Goal: Transaction & Acquisition: Purchase product/service

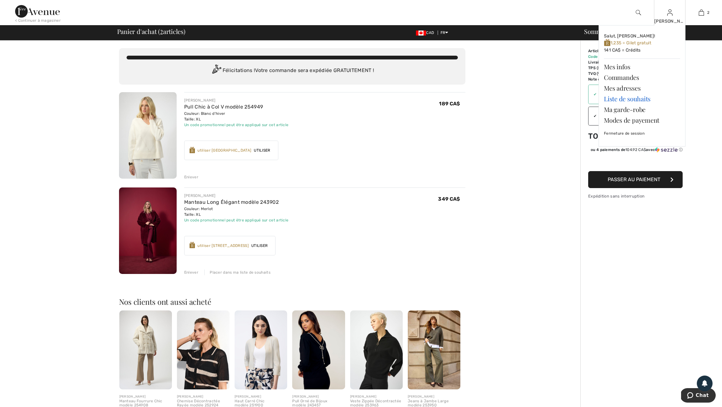
click at [635, 100] on link "Liste de souhaits" at bounding box center [642, 98] width 76 height 11
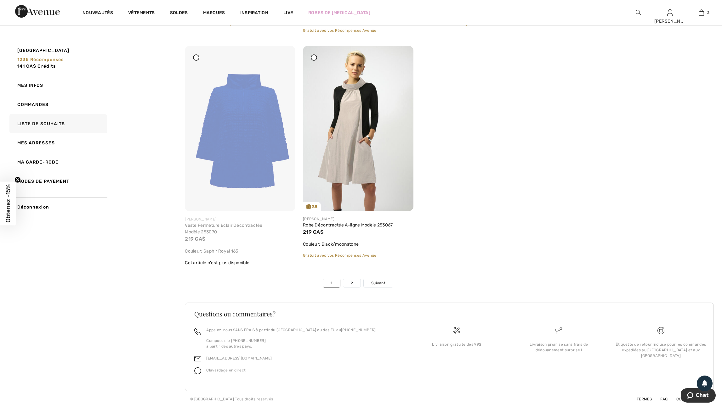
scroll to position [3815, 0]
click at [354, 279] on link "2" at bounding box center [351, 283] width 17 height 8
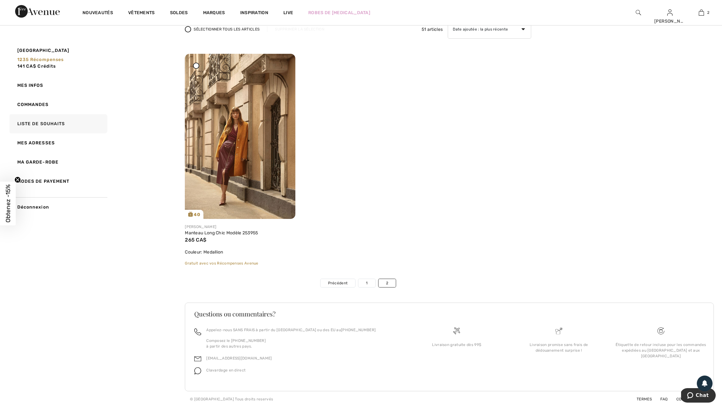
scroll to position [0, 0]
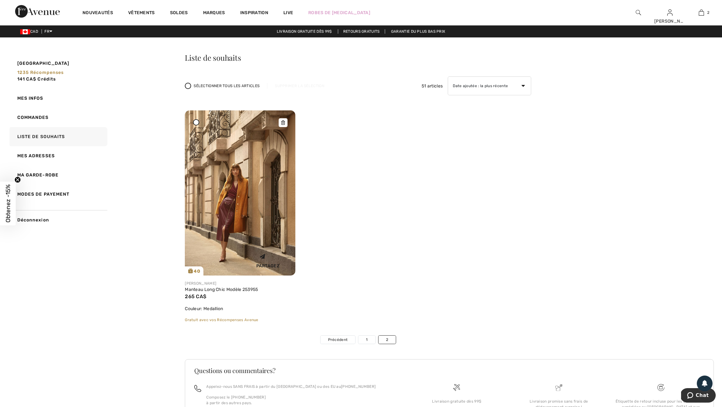
click at [249, 203] on img at bounding box center [240, 192] width 110 height 165
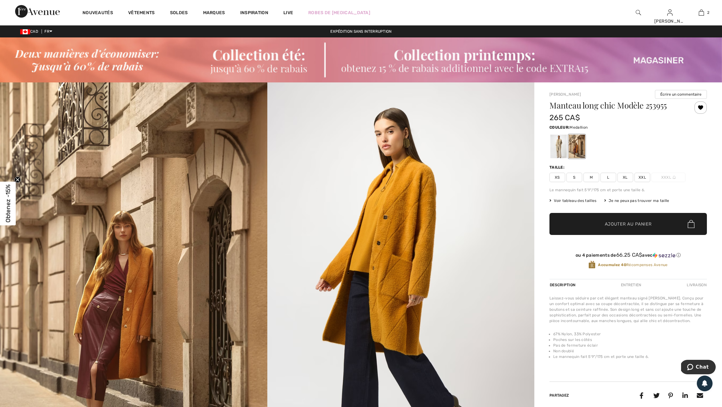
click at [630, 182] on span "XL" at bounding box center [625, 177] width 16 height 9
click at [636, 228] on span "Ajouter au panier" at bounding box center [628, 224] width 47 height 7
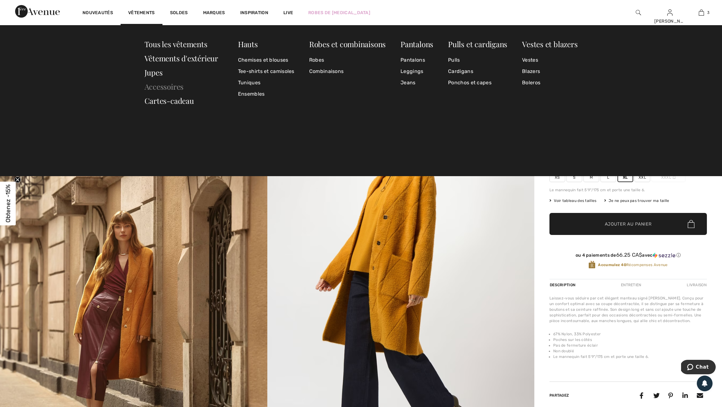
click at [161, 86] on link "Accessoires" at bounding box center [163, 87] width 39 height 10
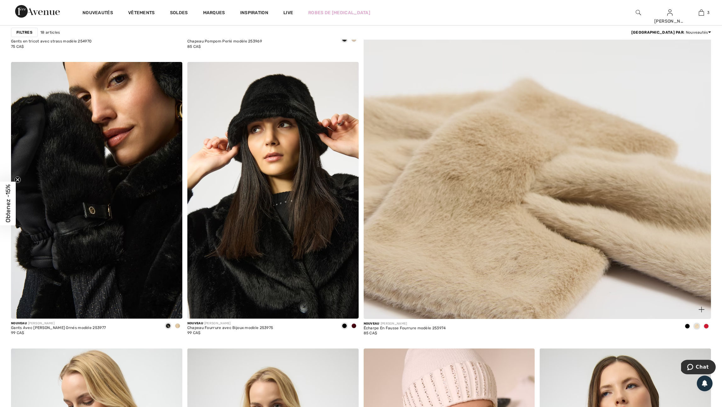
scroll to position [359, 0]
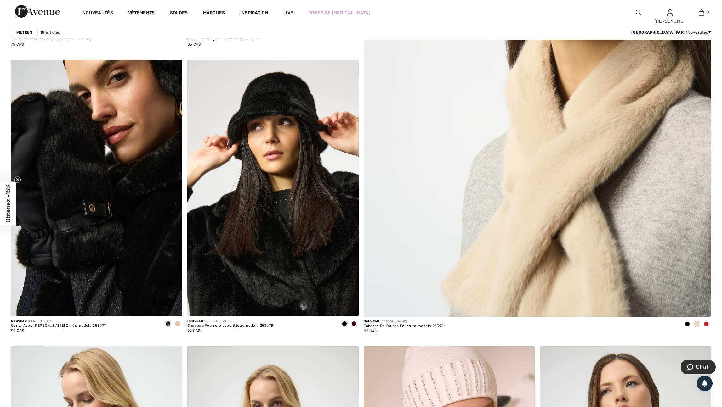
click at [178, 326] on span at bounding box center [177, 323] width 5 height 5
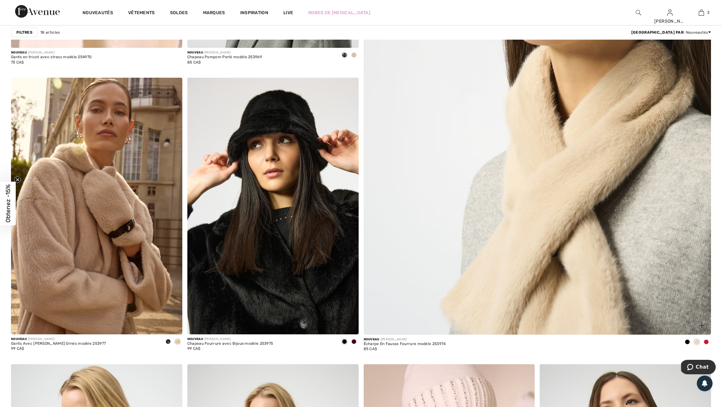
scroll to position [347, 0]
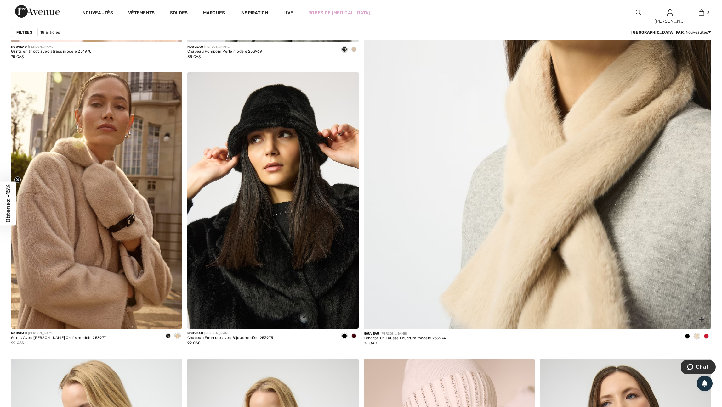
click at [707, 339] on span at bounding box center [706, 336] width 5 height 5
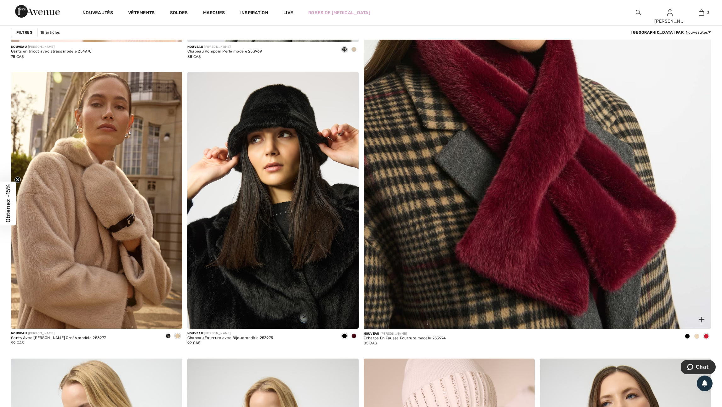
click at [686, 339] on span at bounding box center [687, 336] width 5 height 5
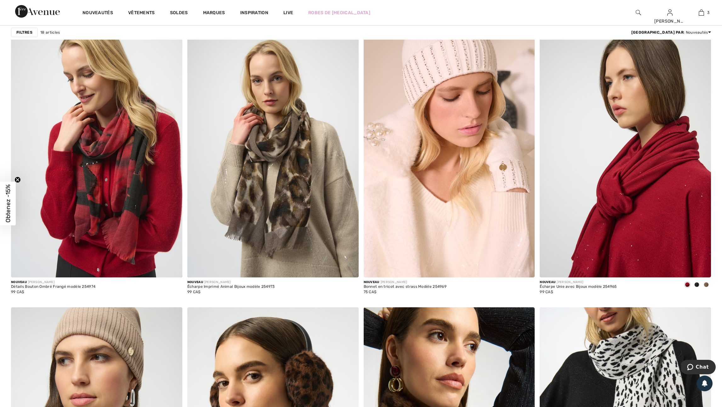
scroll to position [675, 0]
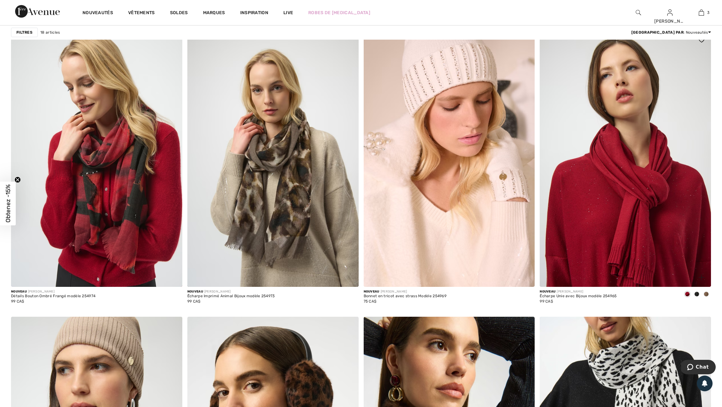
click at [695, 297] on span at bounding box center [696, 294] width 5 height 5
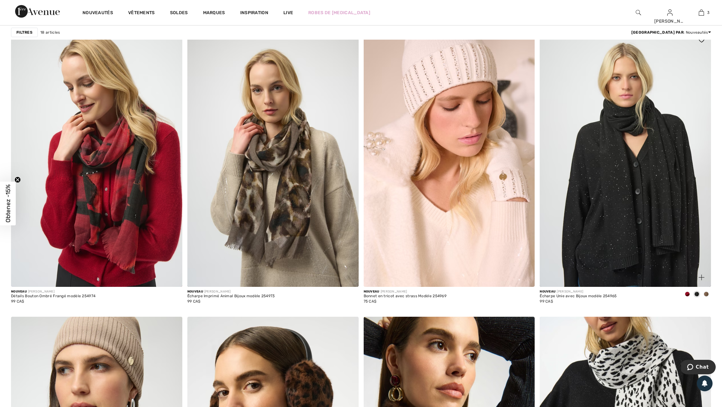
click at [706, 297] on span at bounding box center [706, 294] width 5 height 5
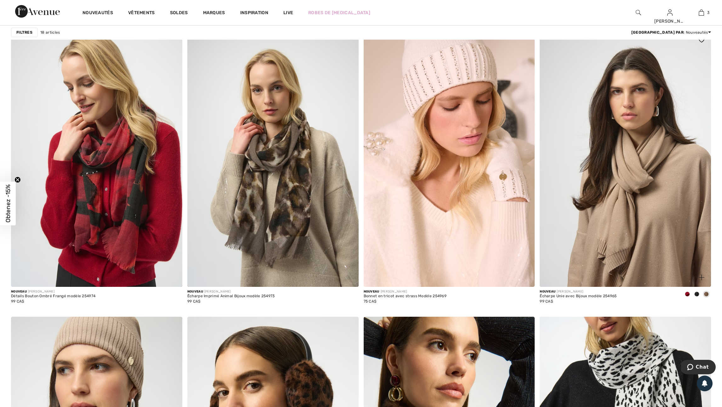
click at [696, 297] on span at bounding box center [696, 294] width 5 height 5
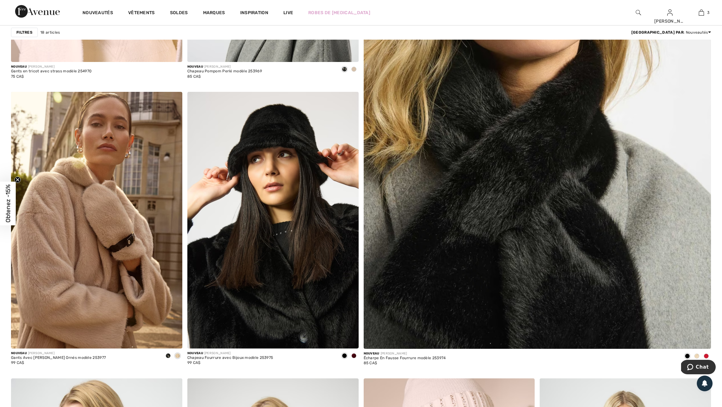
scroll to position [0, 0]
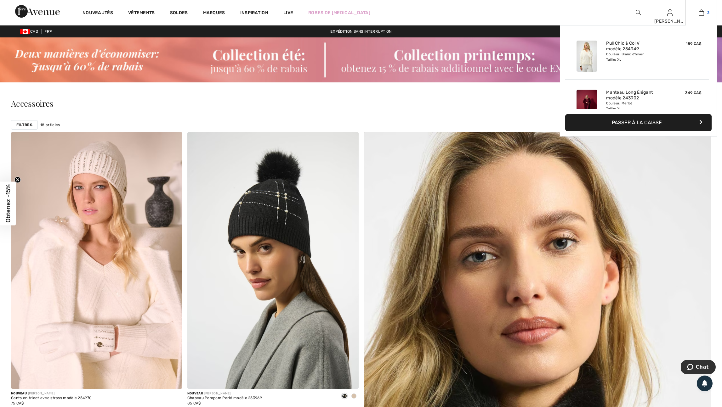
click at [701, 12] on img at bounding box center [701, 13] width 5 height 8
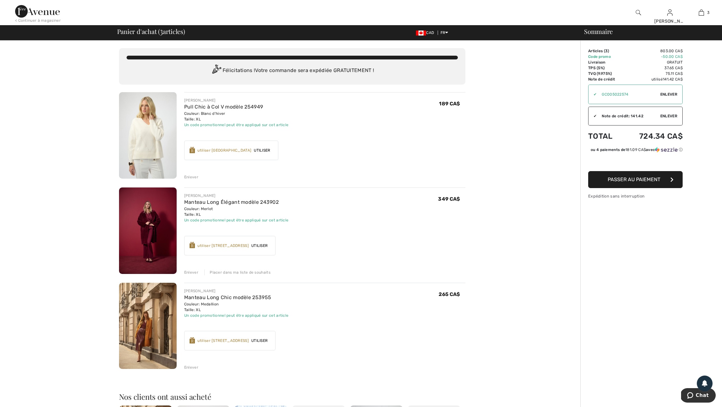
click at [157, 263] on img at bounding box center [148, 231] width 58 height 87
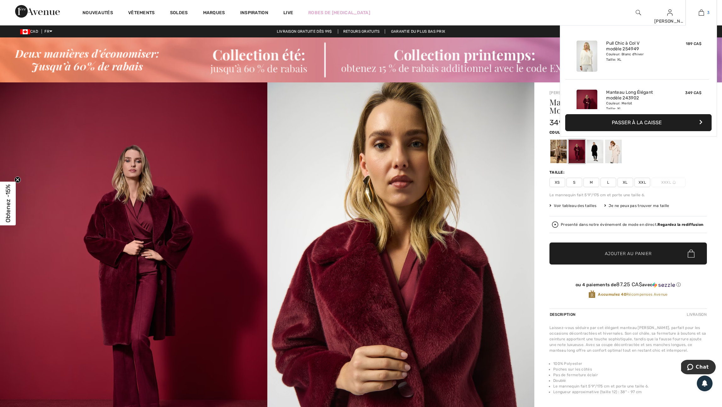
click at [699, 15] on img at bounding box center [701, 13] width 5 height 8
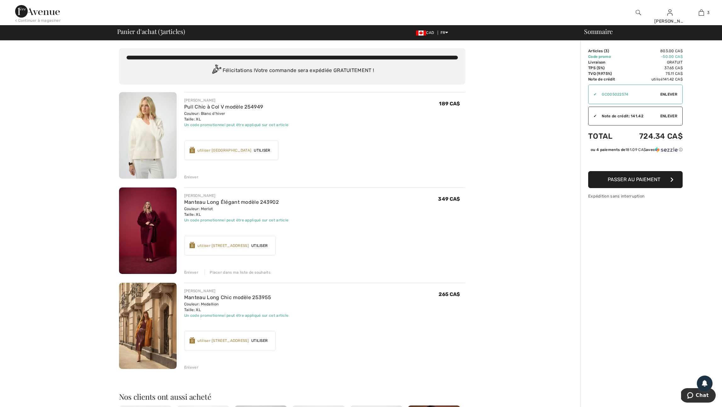
scroll to position [0, 0]
click at [154, 348] on img at bounding box center [148, 326] width 58 height 87
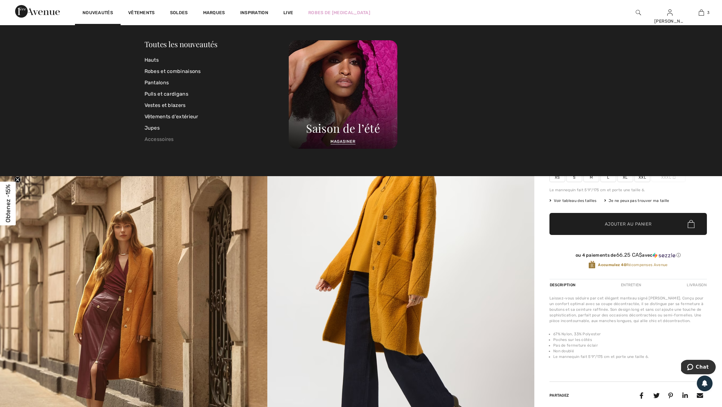
click at [170, 139] on link "Accessoires" at bounding box center [216, 139] width 144 height 11
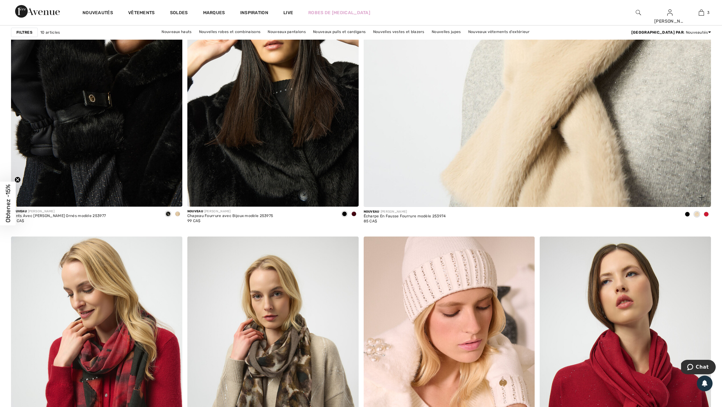
scroll to position [95, 0]
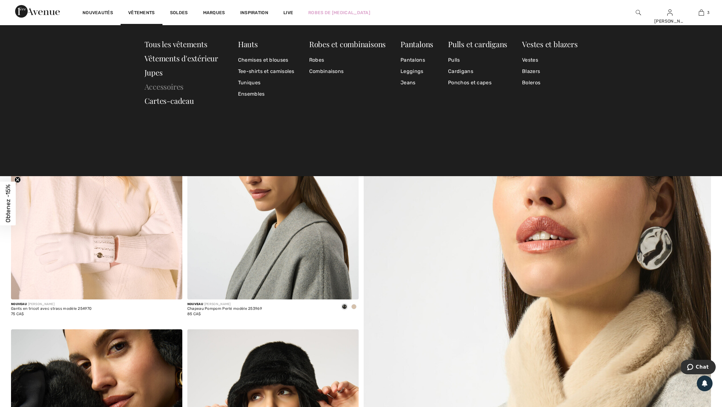
click at [161, 85] on link "Accessoires" at bounding box center [163, 87] width 39 height 10
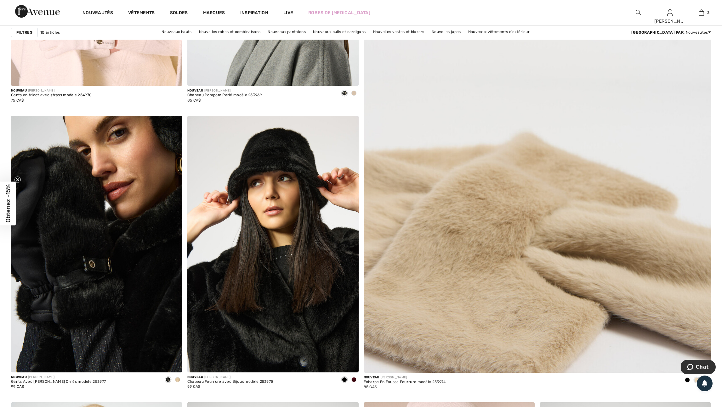
scroll to position [291, 0]
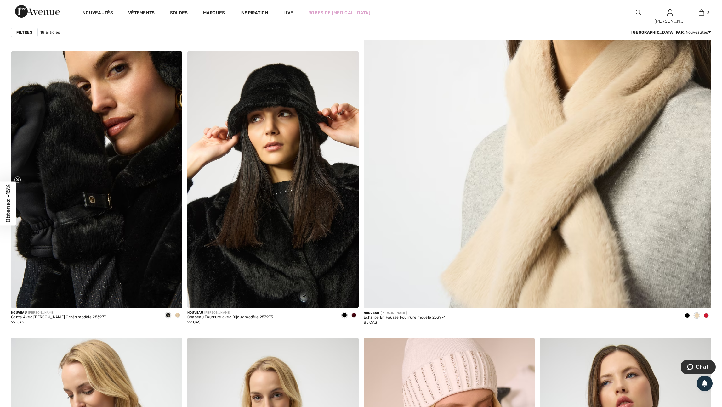
scroll to position [367, 0]
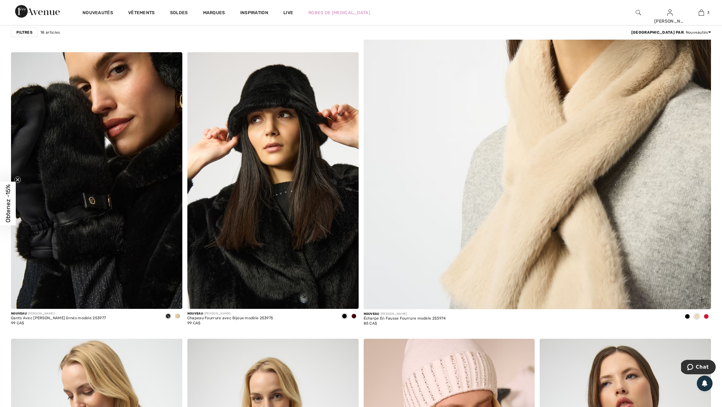
click at [707, 319] on span at bounding box center [706, 316] width 5 height 5
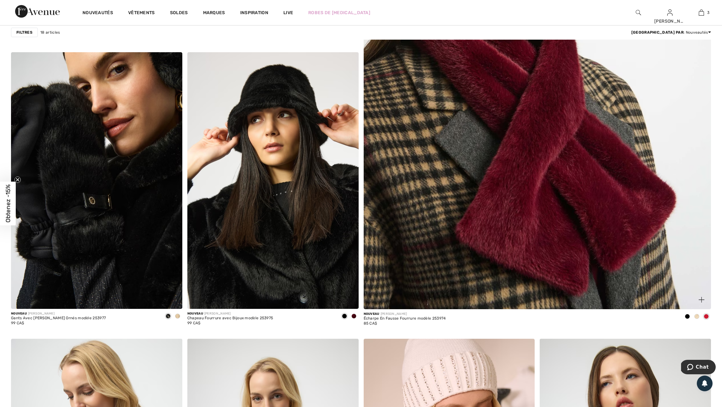
click at [707, 319] on span at bounding box center [706, 316] width 5 height 5
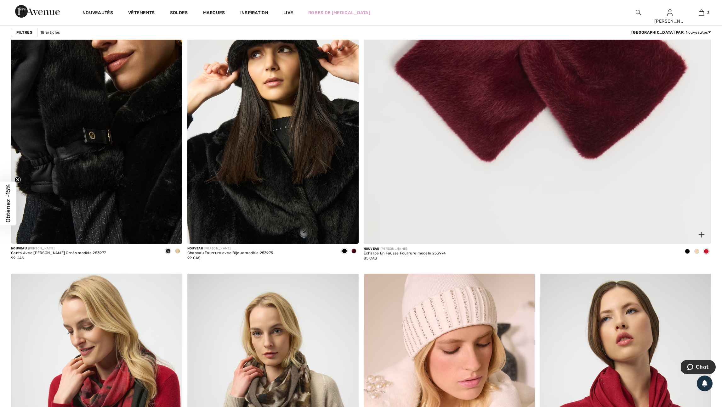
scroll to position [434, 0]
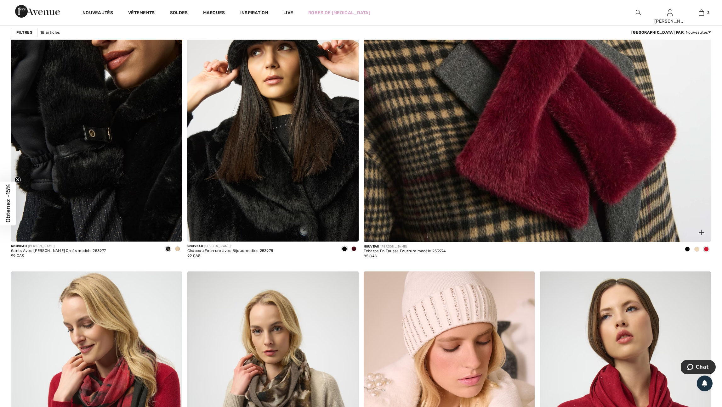
click at [701, 235] on img at bounding box center [702, 233] width 6 height 6
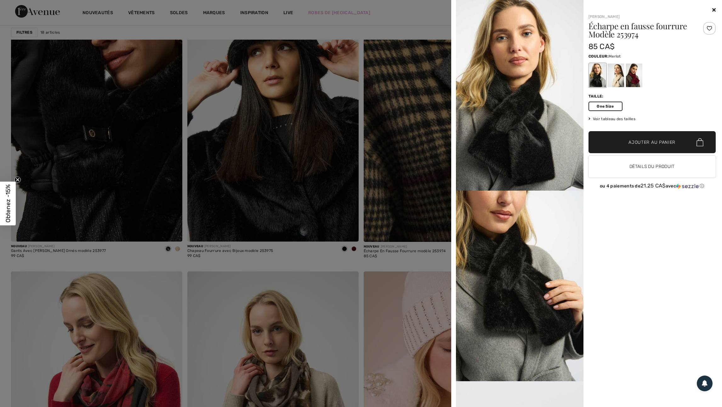
click at [635, 79] on div at bounding box center [634, 76] width 16 height 24
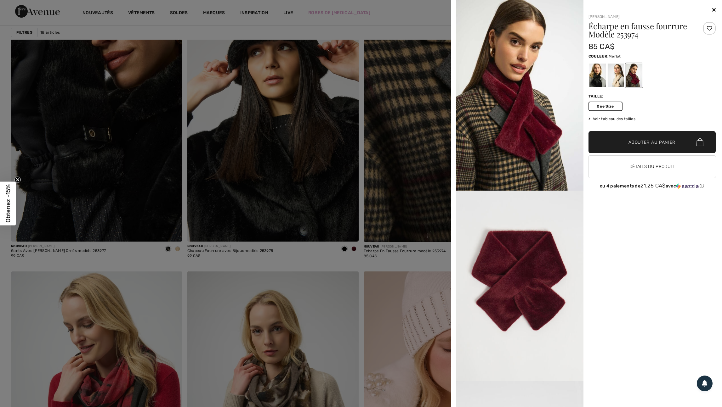
click at [654, 146] on span "Ajouter au panier" at bounding box center [651, 142] width 47 height 7
click at [421, 35] on div at bounding box center [361, 203] width 722 height 407
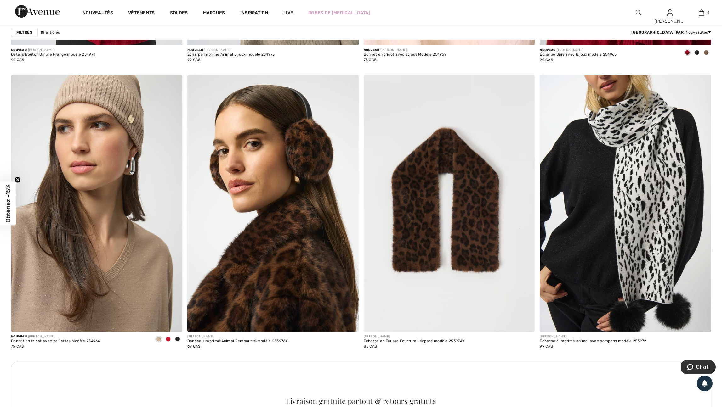
scroll to position [917, 0]
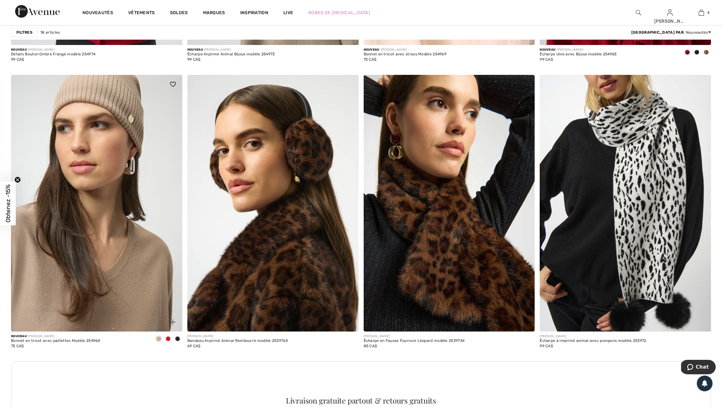
click at [167, 342] on span at bounding box center [168, 339] width 5 height 5
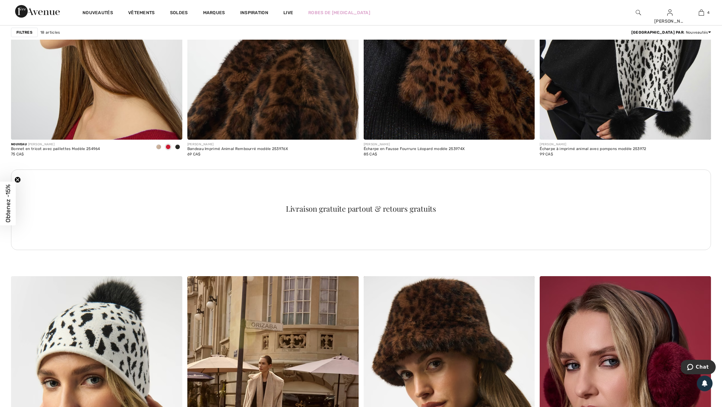
scroll to position [1087, 0]
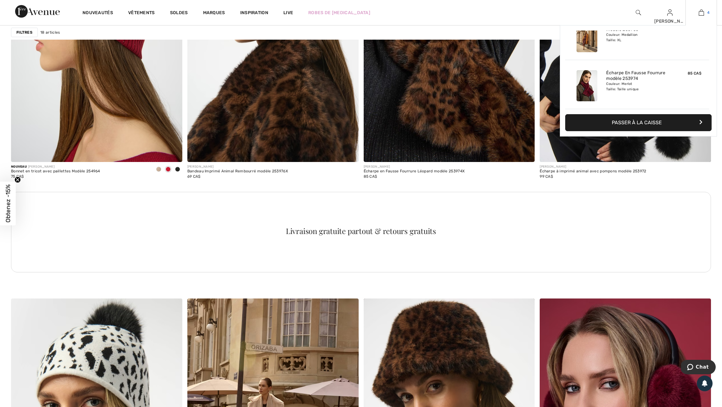
click at [702, 11] on img at bounding box center [701, 13] width 5 height 8
click at [696, 14] on link "4" at bounding box center [701, 13] width 31 height 8
click at [699, 13] on img at bounding box center [701, 13] width 5 height 8
click at [660, 124] on button "Passer à la caisse" at bounding box center [638, 122] width 146 height 17
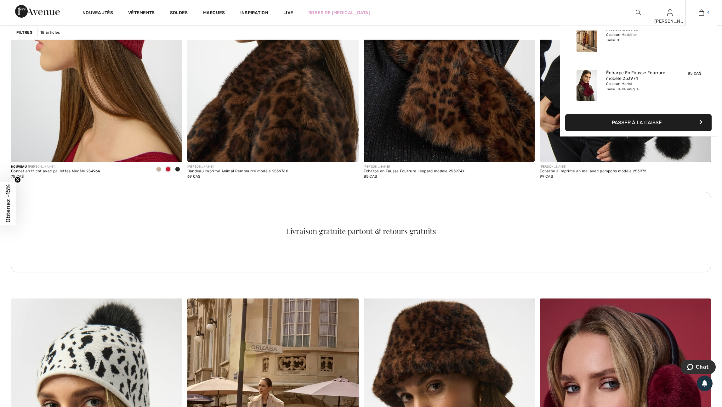
click at [699, 11] on img at bounding box center [701, 13] width 5 height 8
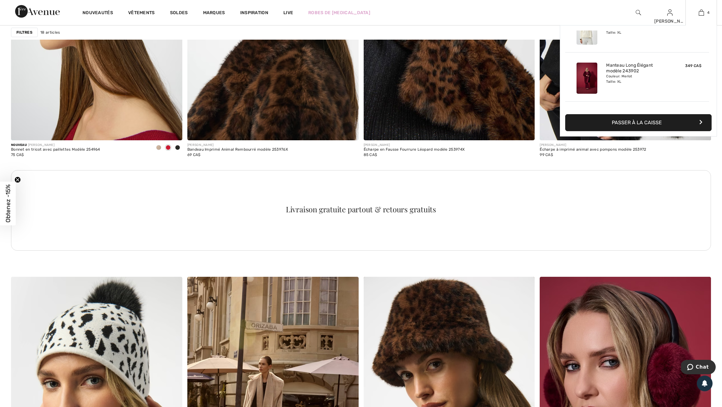
scroll to position [24, 0]
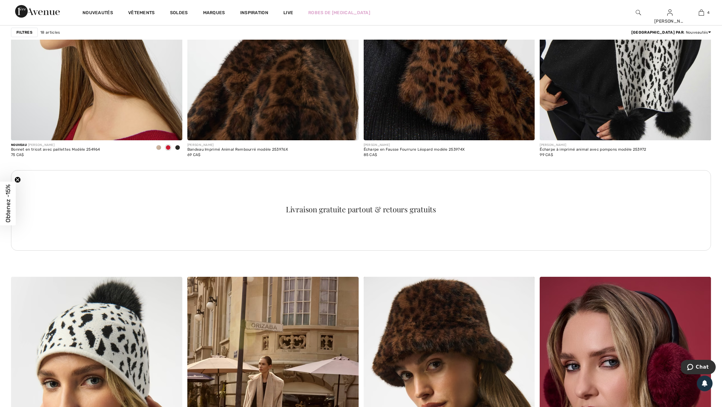
click at [561, 195] on div "Livraison gratuite partout & retours gratuits" at bounding box center [361, 210] width 700 height 81
click at [622, 201] on div "Livraison gratuite partout & retours gratuits" at bounding box center [361, 210] width 700 height 81
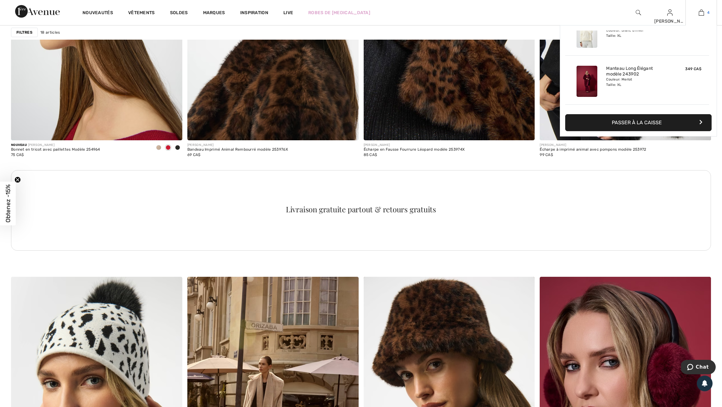
click at [701, 12] on img at bounding box center [701, 13] width 5 height 8
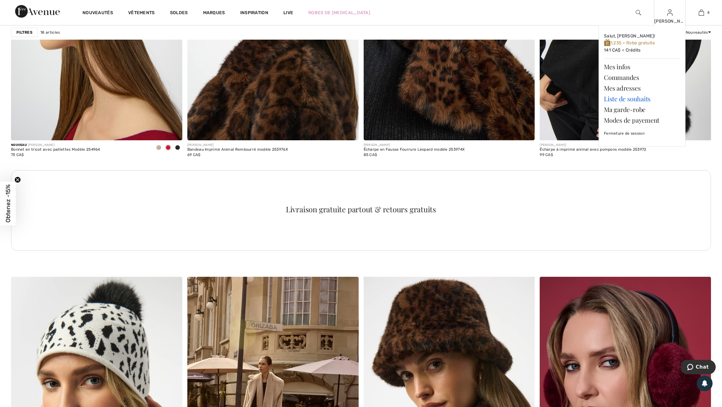
click at [632, 101] on link "Liste de souhaits" at bounding box center [642, 98] width 76 height 11
click at [628, 100] on link "Liste de souhaits" at bounding box center [642, 98] width 76 height 11
